Goal: Download file/media

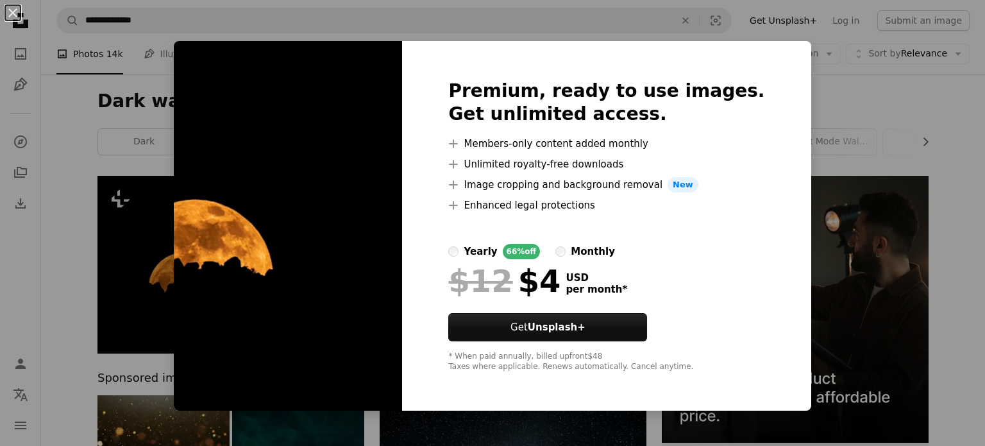
click at [862, 235] on div "An X shape Premium, ready to use images. Get unlimited access. A plus sign Memb…" at bounding box center [492, 223] width 985 height 446
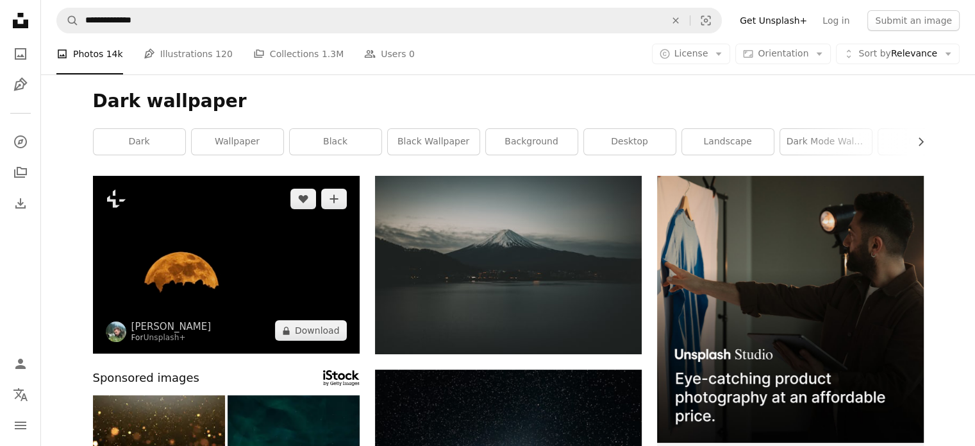
click at [274, 256] on img at bounding box center [226, 265] width 267 height 178
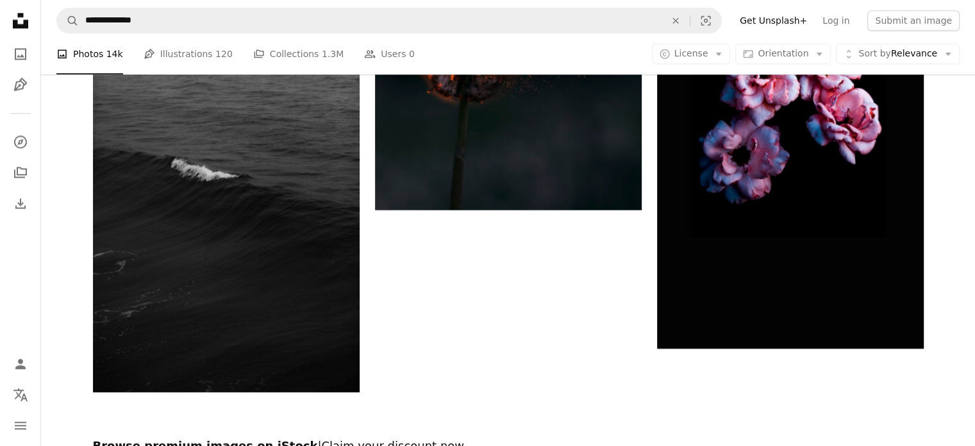
scroll to position [2032, 0]
